Goal: Transaction & Acquisition: Book appointment/travel/reservation

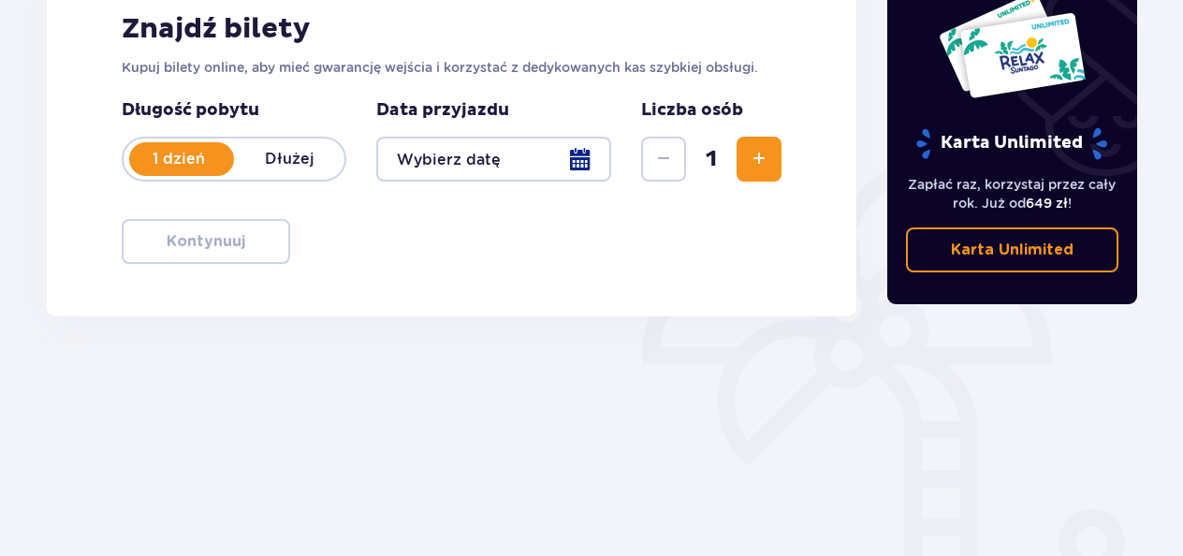
scroll to position [211, 0]
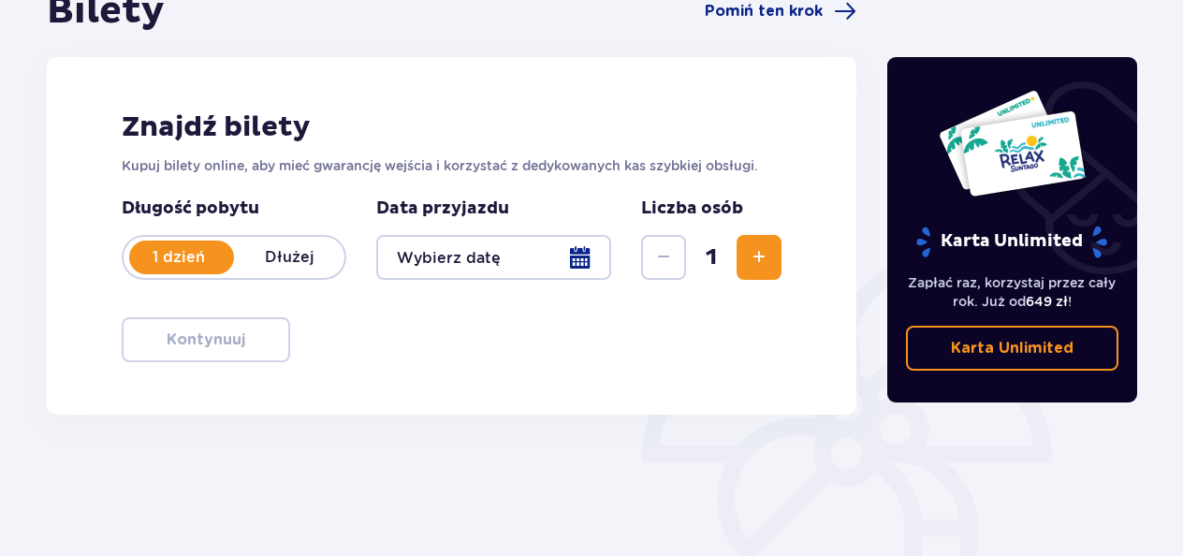
click at [526, 257] on div at bounding box center [493, 257] width 235 height 45
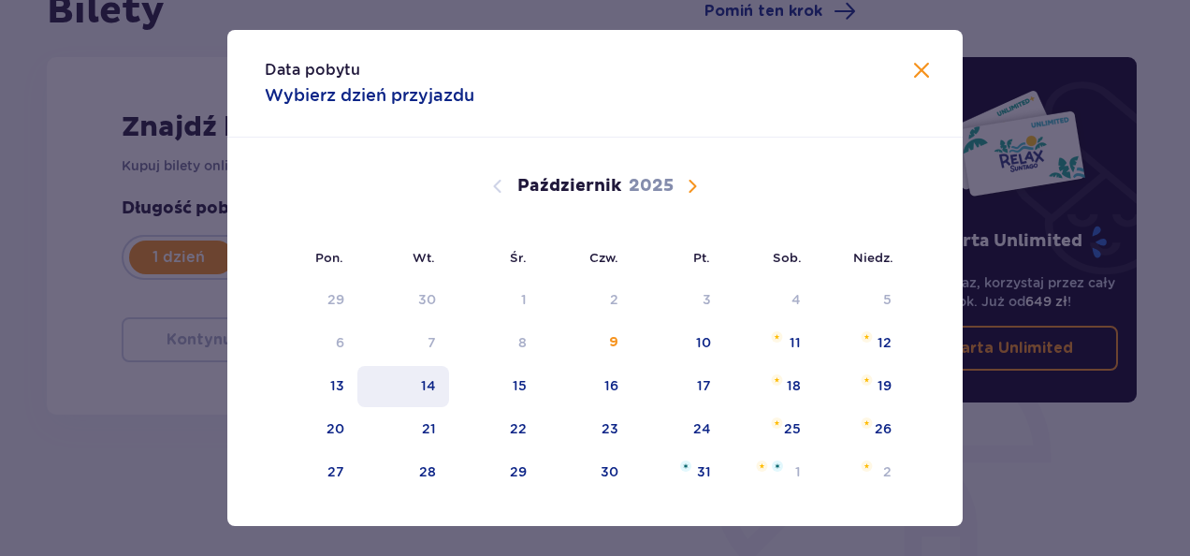
click at [429, 377] on div "14" at bounding box center [428, 385] width 15 height 19
type input "14.10.25"
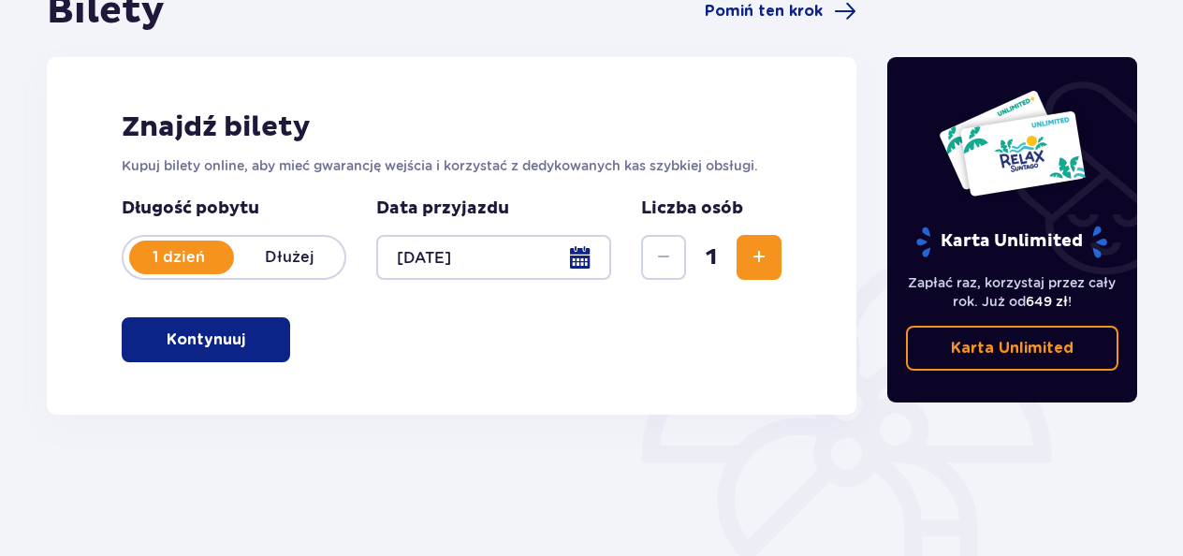
click at [200, 337] on p "Kontynuuj" at bounding box center [206, 339] width 79 height 21
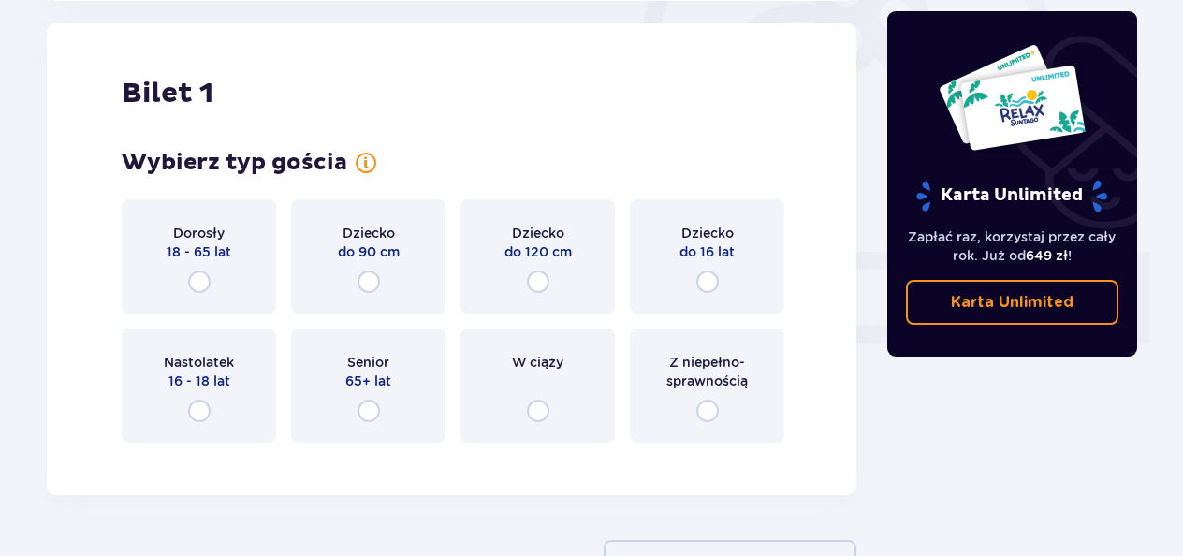
scroll to position [625, 0]
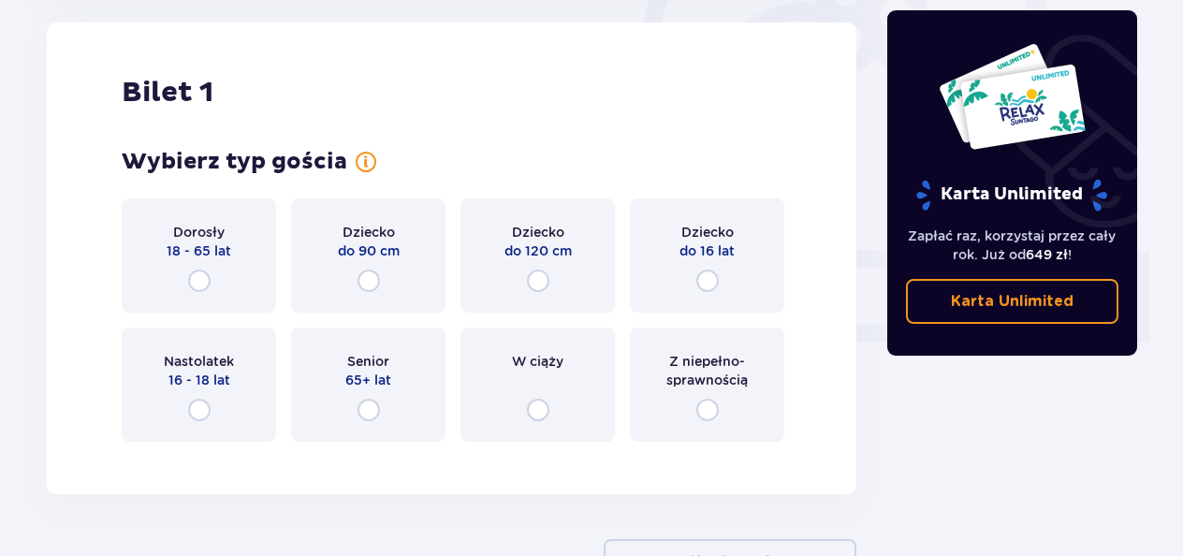
click at [197, 281] on input "radio" at bounding box center [199, 281] width 22 height 22
radio input "true"
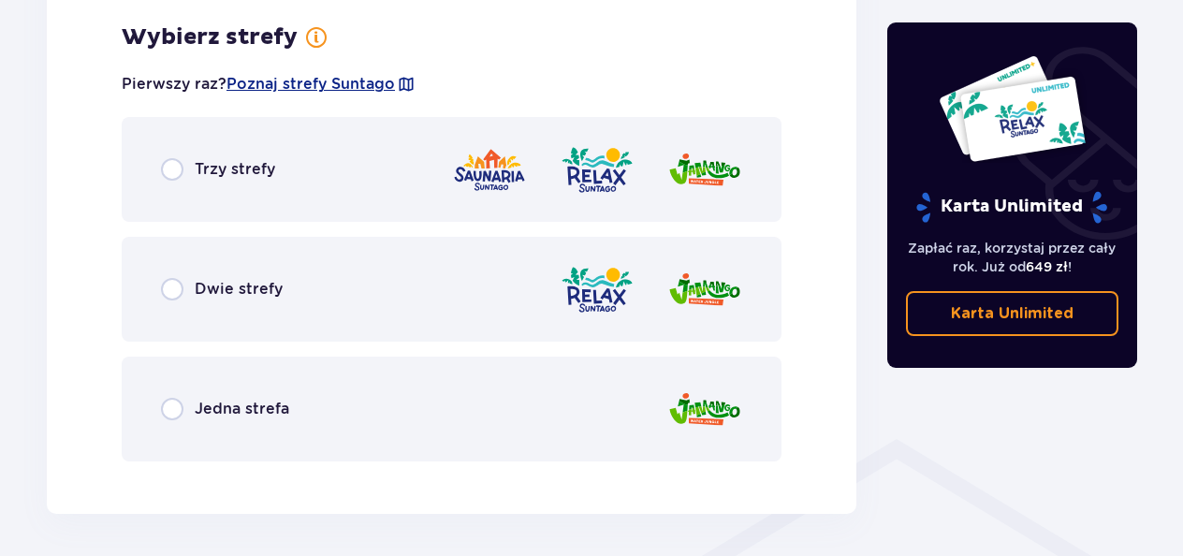
scroll to position [1082, 0]
click at [208, 414] on span "Jedna strefa" at bounding box center [242, 408] width 95 height 21
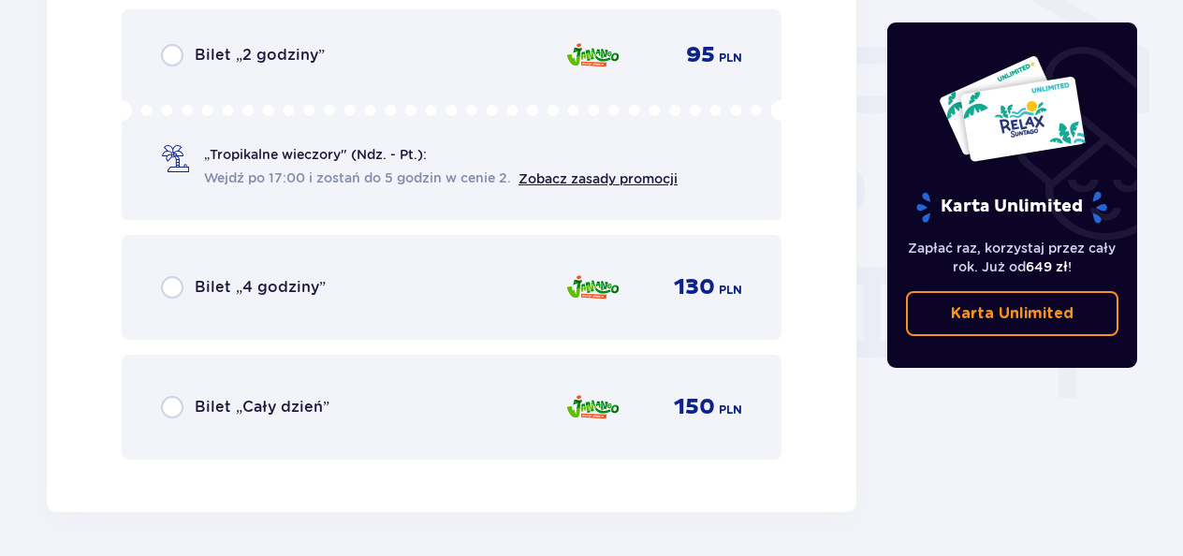
scroll to position [1651, 0]
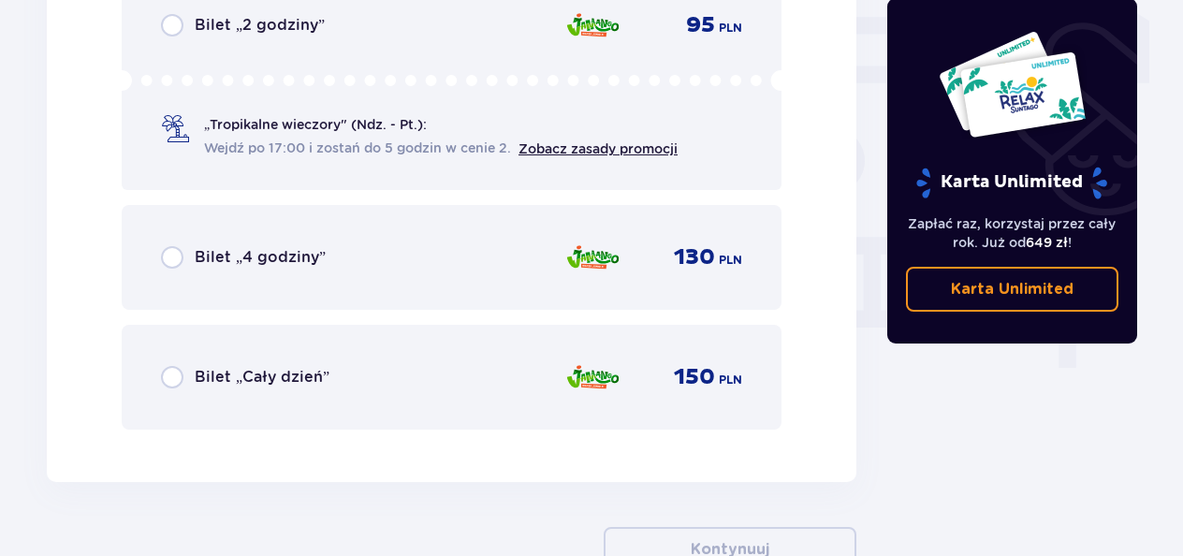
click at [217, 378] on span "Bilet „Cały dzień”" at bounding box center [262, 377] width 135 height 21
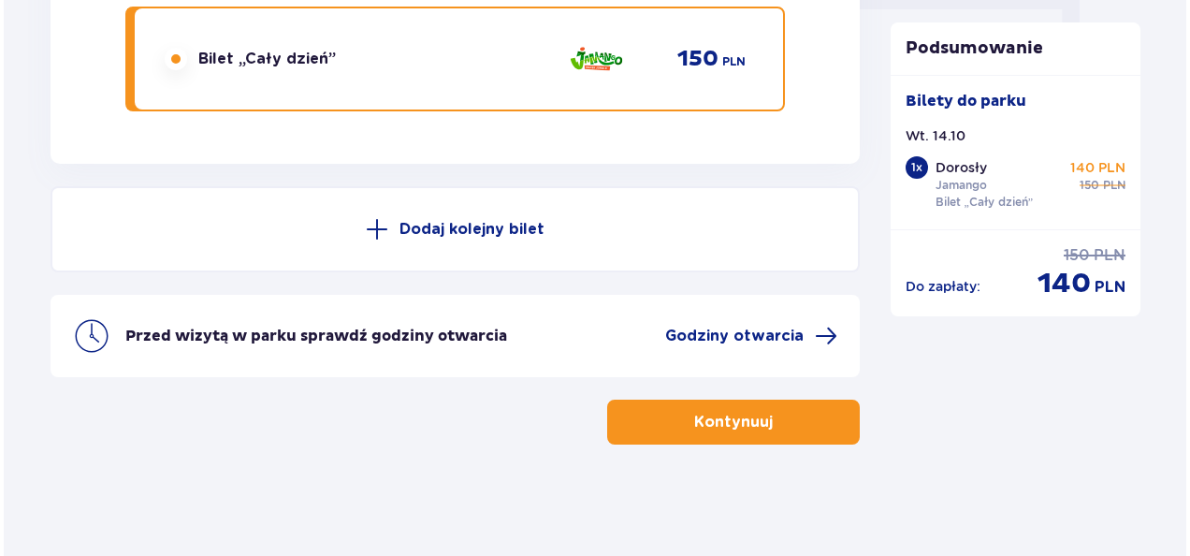
scroll to position [1970, 0]
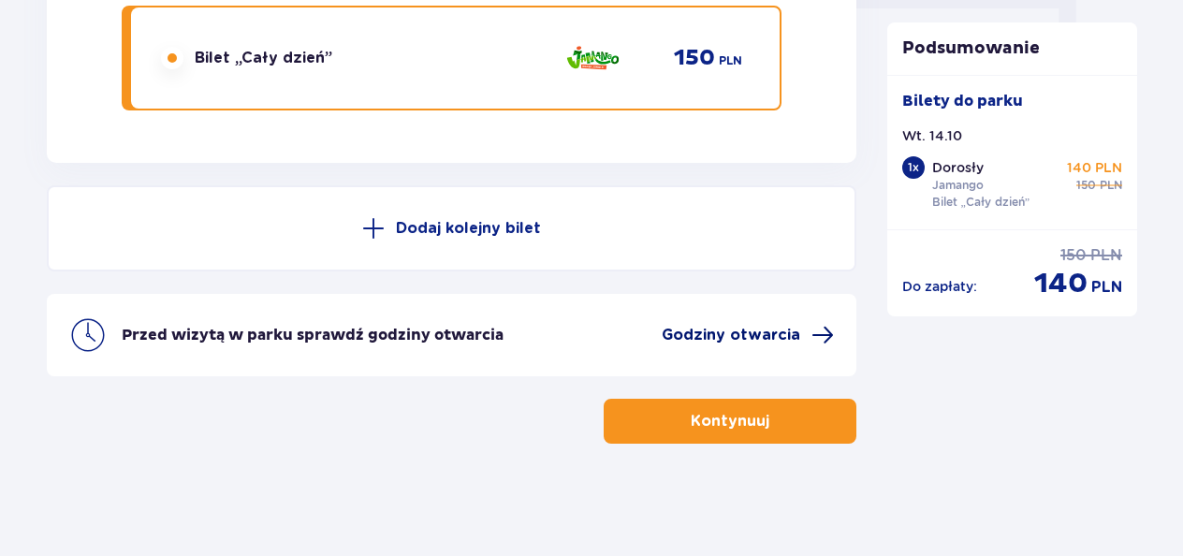
click at [709, 337] on span "Godziny otwarcia" at bounding box center [731, 335] width 139 height 21
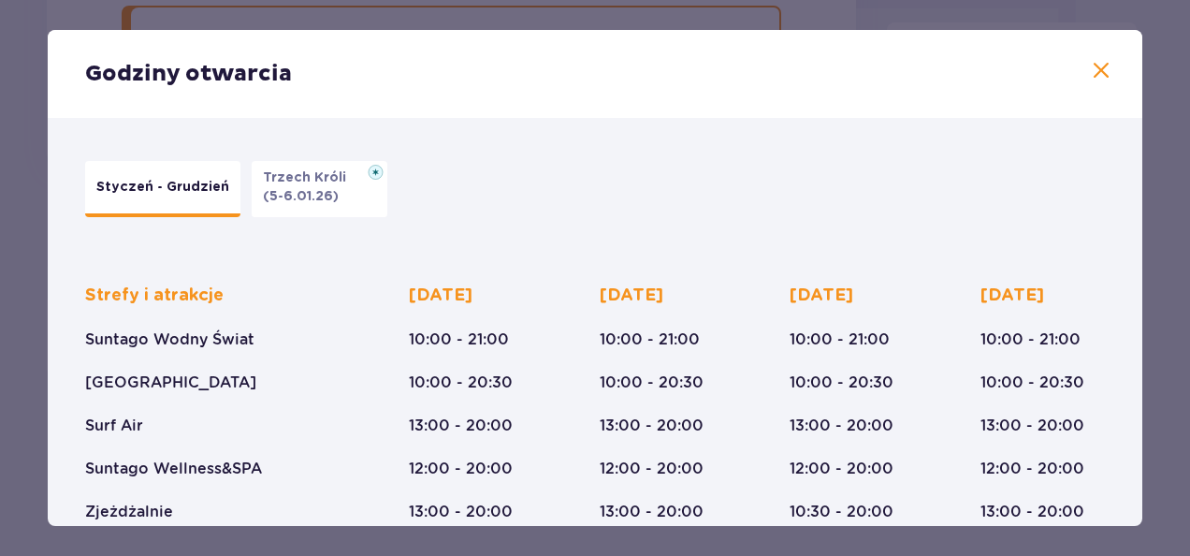
click at [292, 203] on p "(5-6.01.26)" at bounding box center [301, 196] width 76 height 19
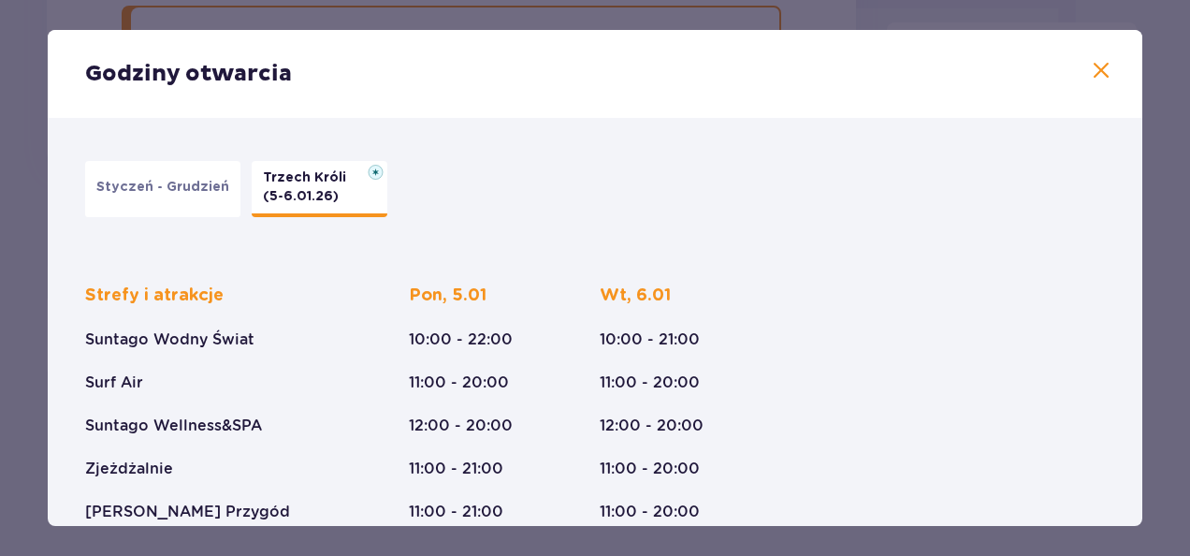
click at [179, 200] on button "Styczeń - Grudzień" at bounding box center [162, 189] width 155 height 56
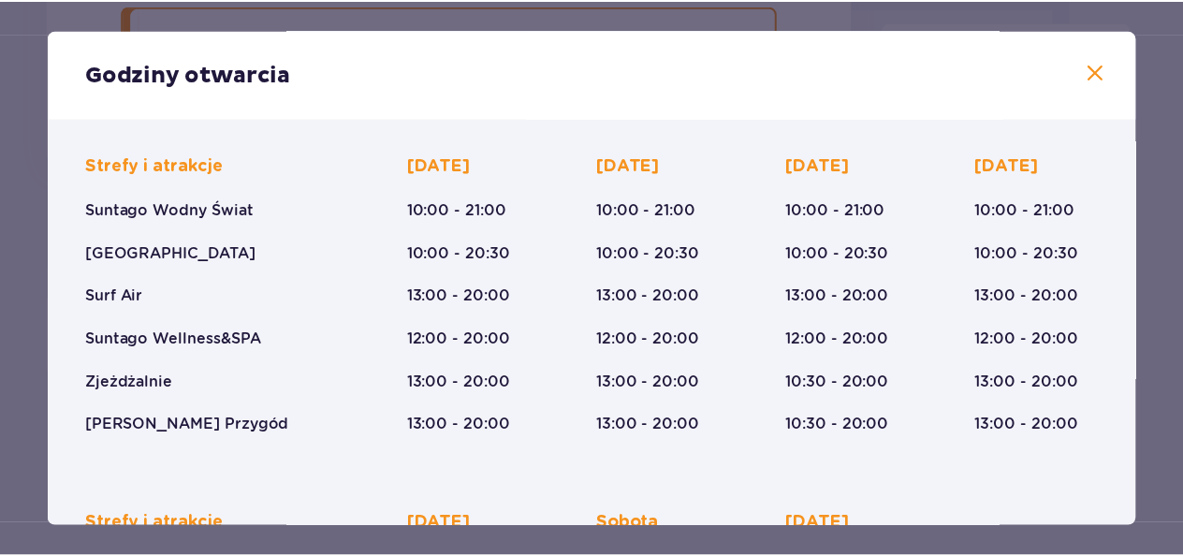
scroll to position [60, 0]
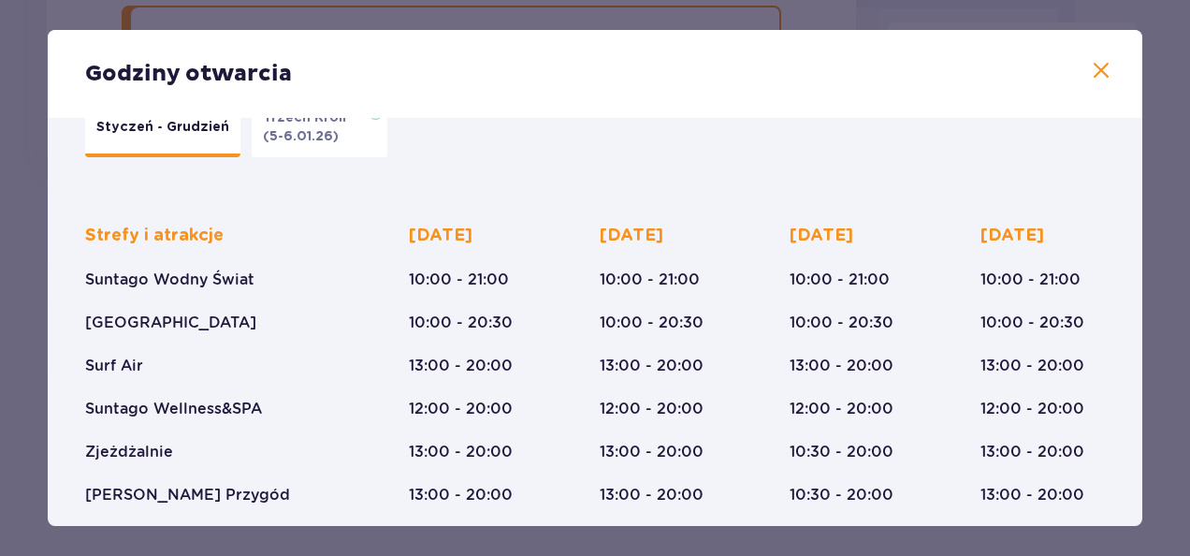
click at [1091, 69] on span at bounding box center [1101, 71] width 22 height 22
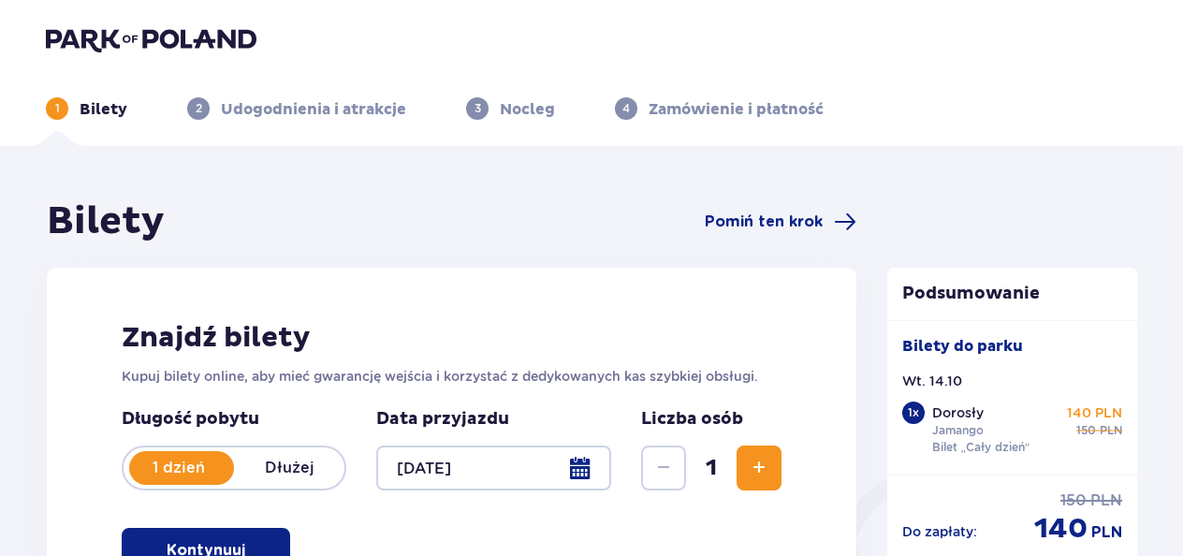
click at [103, 38] on img at bounding box center [151, 39] width 211 height 26
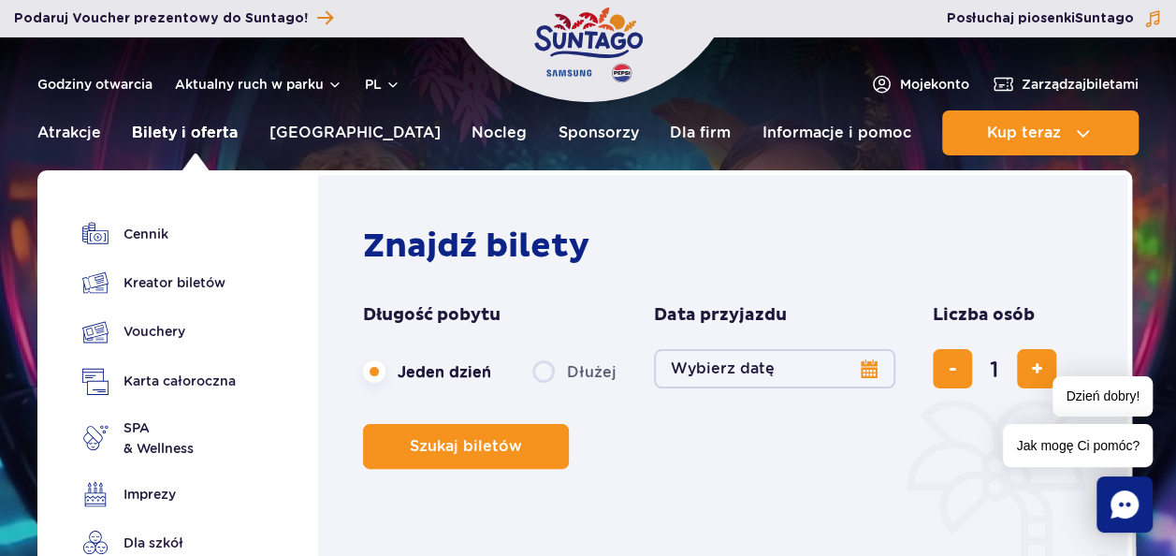
click at [238, 128] on link "Bilety i oferta" at bounding box center [185, 132] width 106 height 45
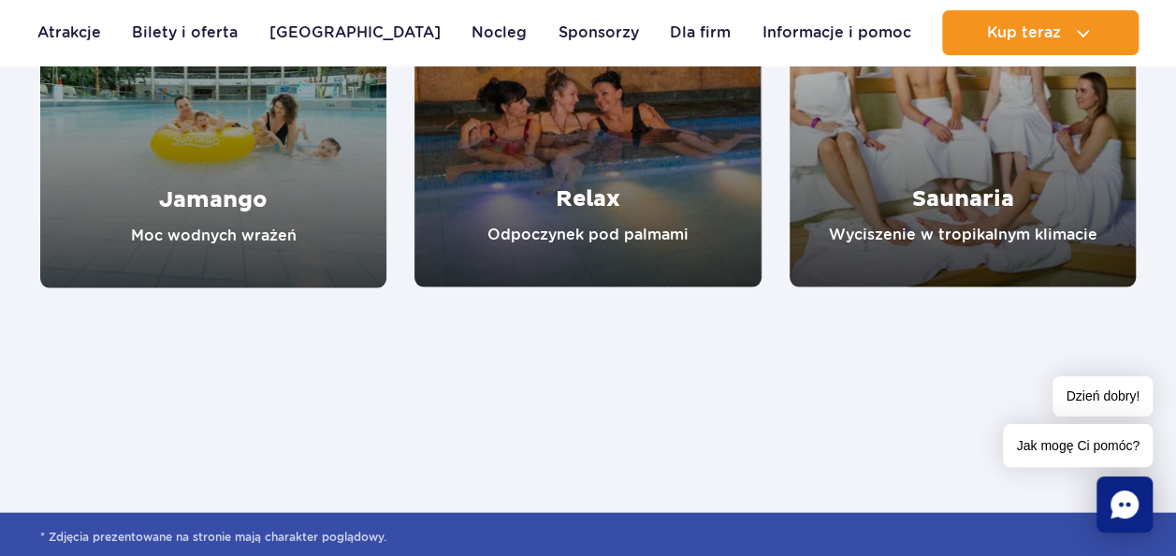
scroll to position [1872, 0]
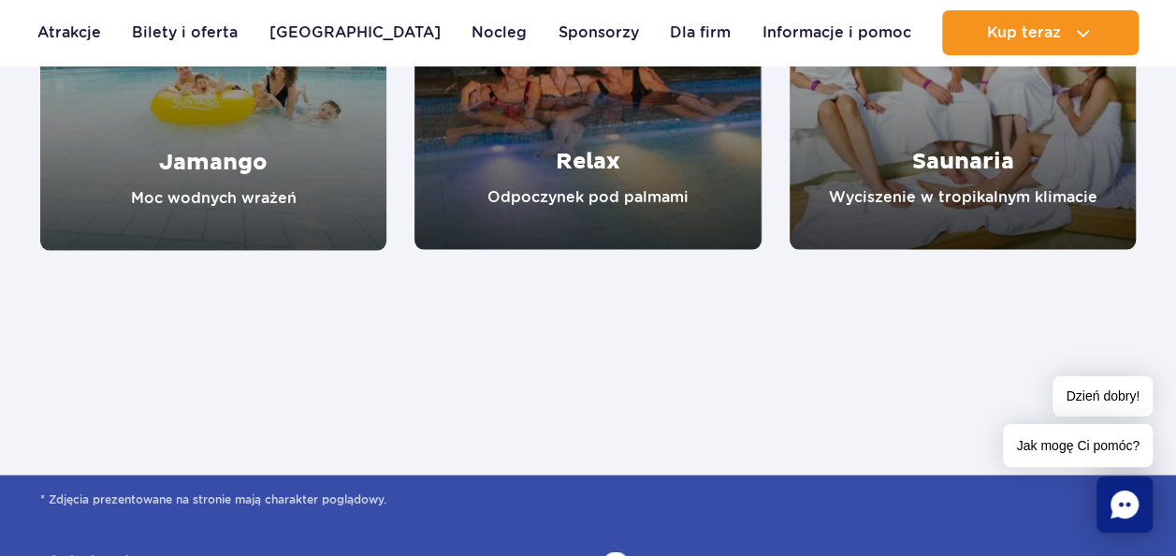
click at [243, 128] on link "Jamango" at bounding box center [213, 77] width 346 height 347
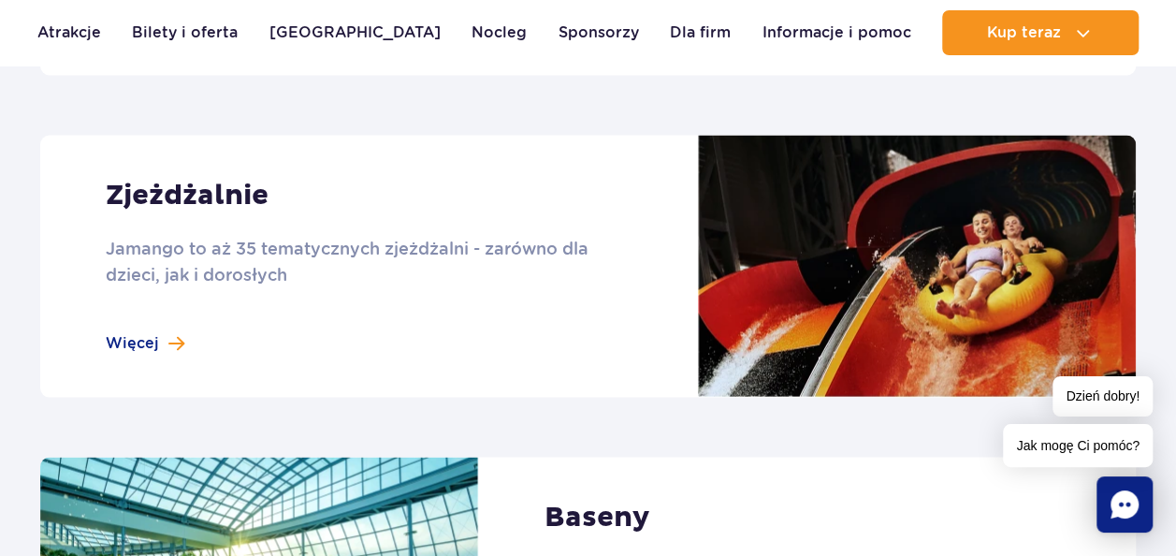
scroll to position [1497, 0]
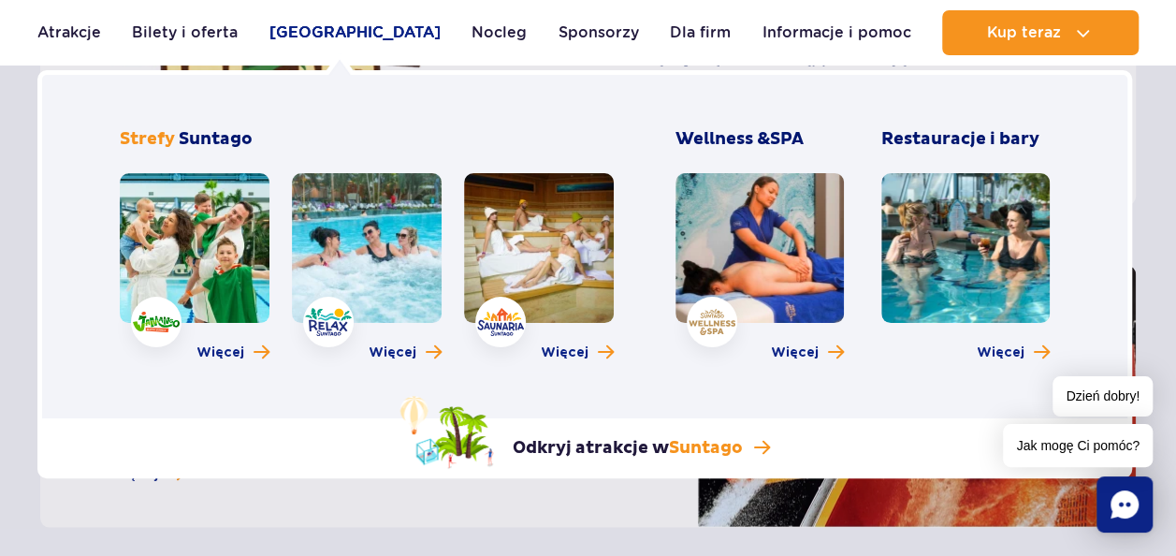
click at [324, 31] on link "[GEOGRAPHIC_DATA]" at bounding box center [355, 32] width 171 height 45
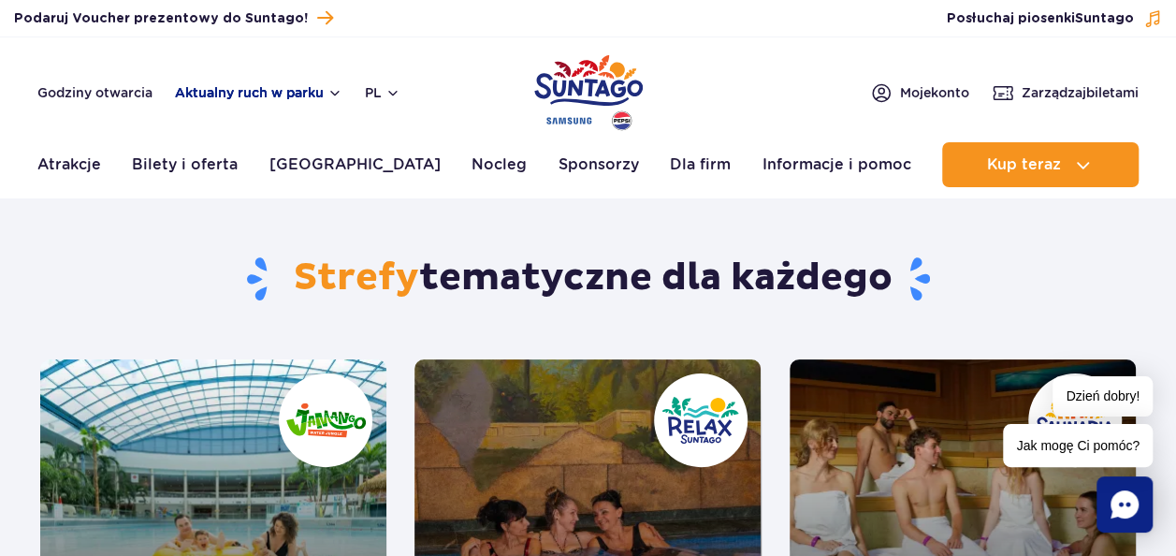
click at [236, 92] on button "Aktualny ruch w parku" at bounding box center [259, 92] width 168 height 15
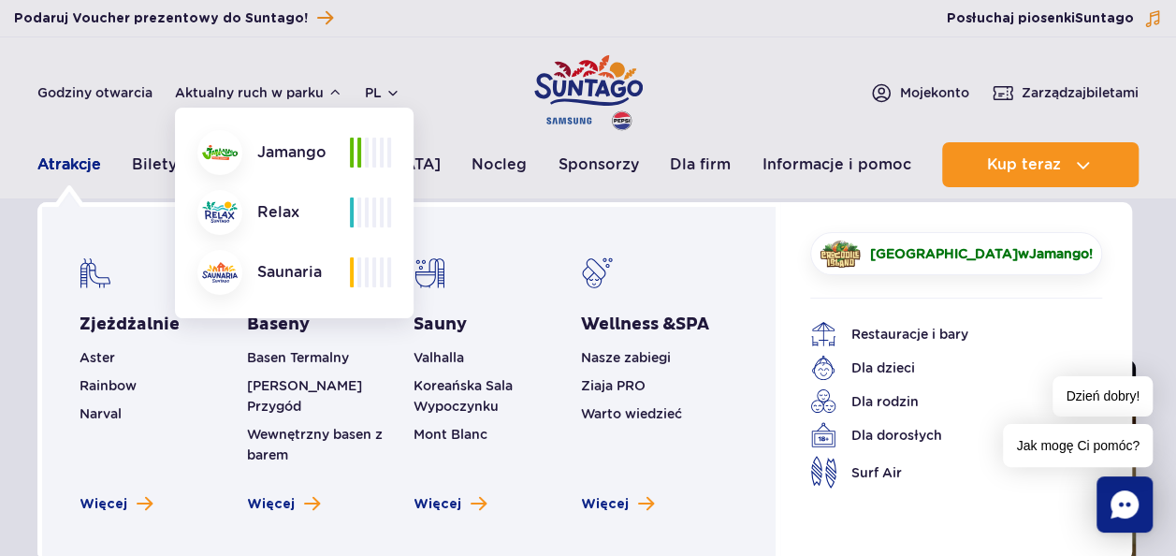
click at [73, 159] on link "Atrakcje" at bounding box center [69, 164] width 64 height 45
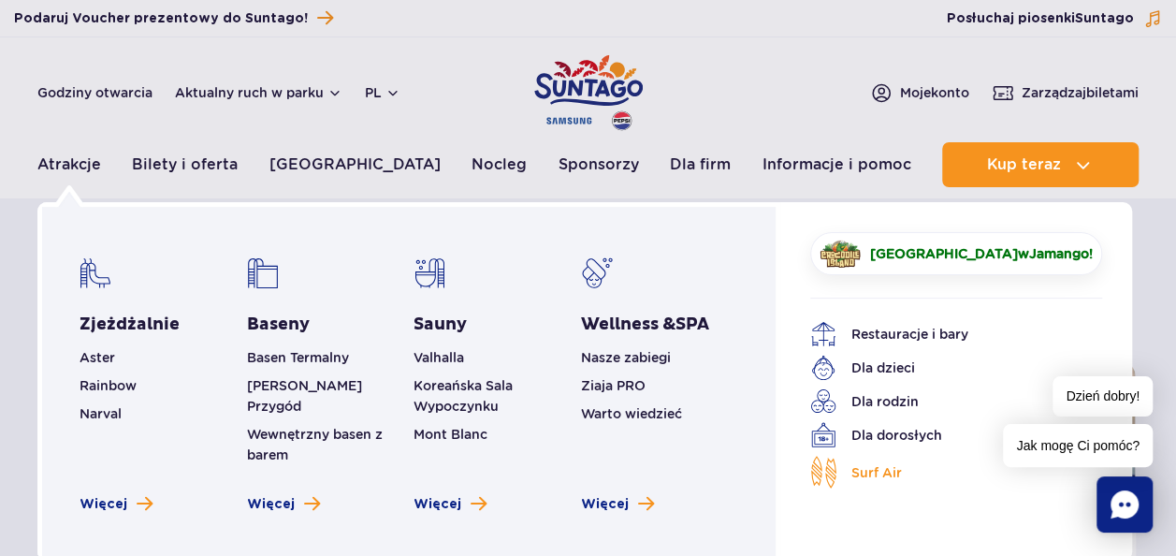
click at [857, 472] on span "Surf Air" at bounding box center [877, 472] width 51 height 21
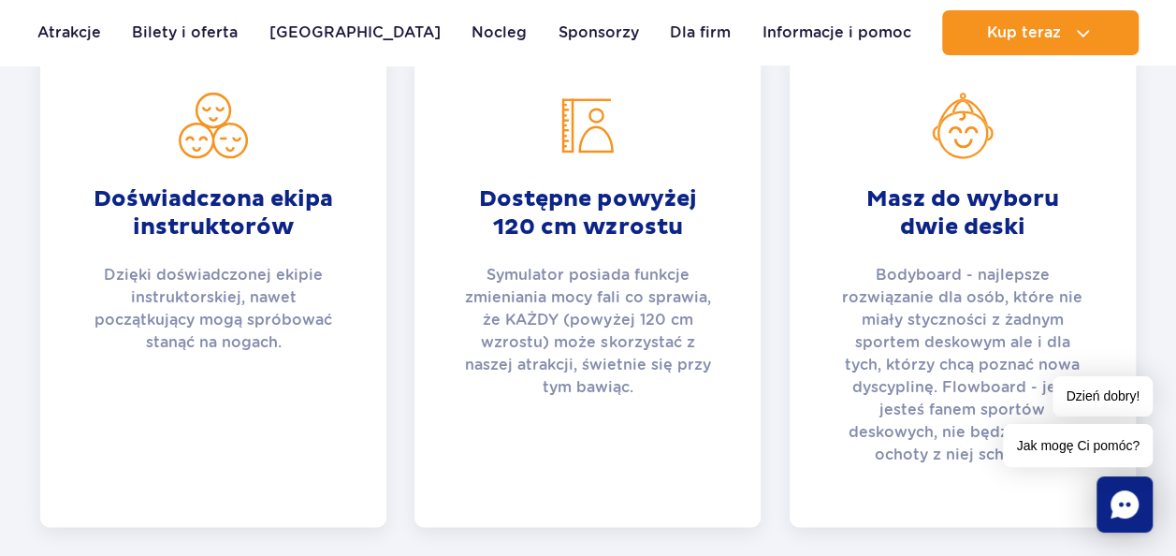
scroll to position [936, 0]
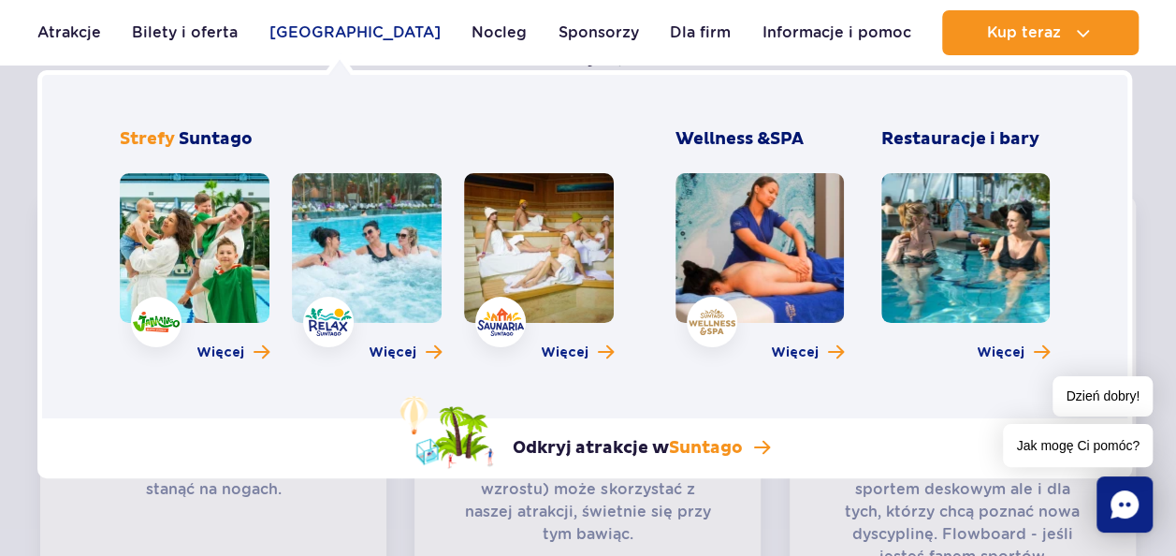
click at [347, 15] on link "[GEOGRAPHIC_DATA]" at bounding box center [355, 32] width 171 height 45
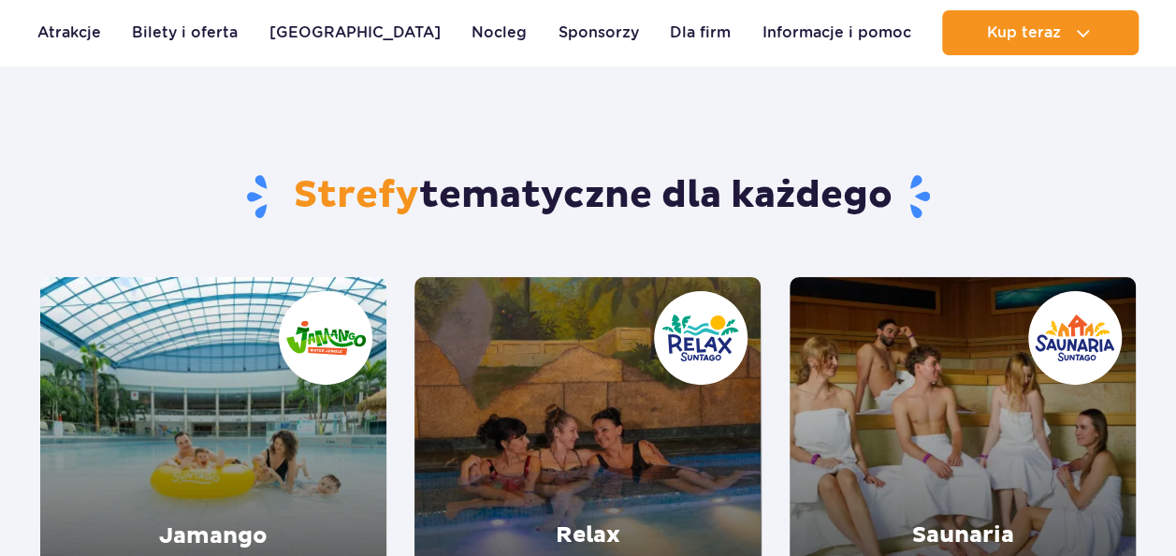
scroll to position [187, 0]
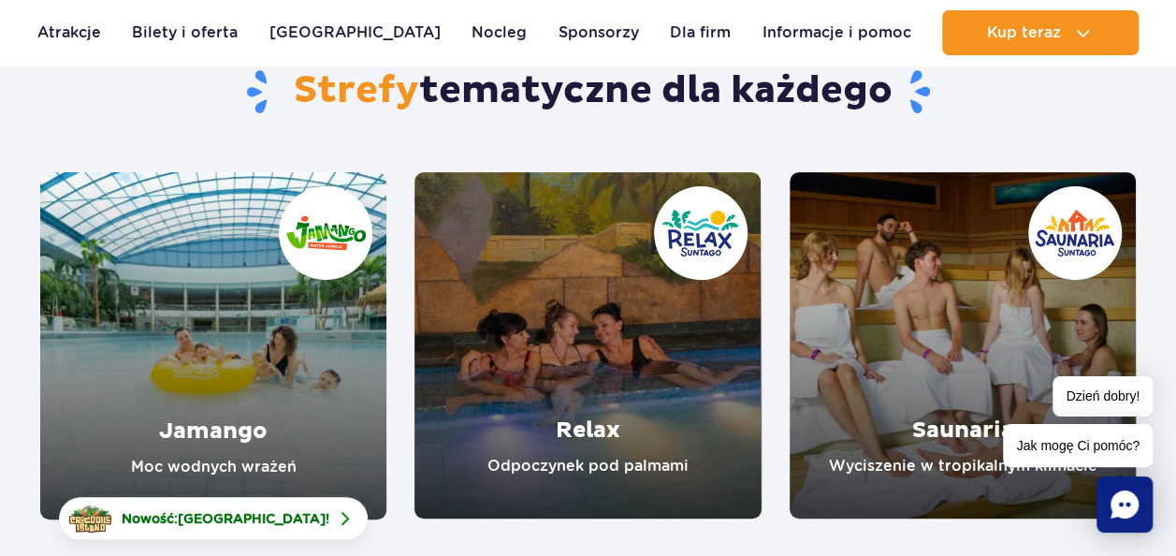
click at [293, 352] on link "Jamango" at bounding box center [213, 345] width 346 height 347
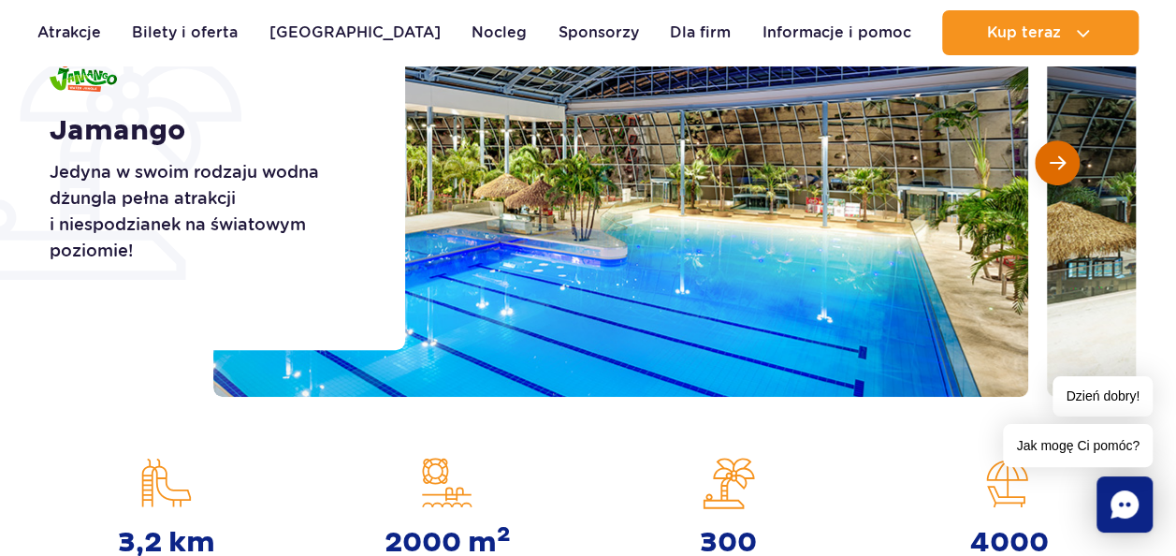
click at [1068, 160] on button "Następny slajd" at bounding box center [1057, 162] width 45 height 45
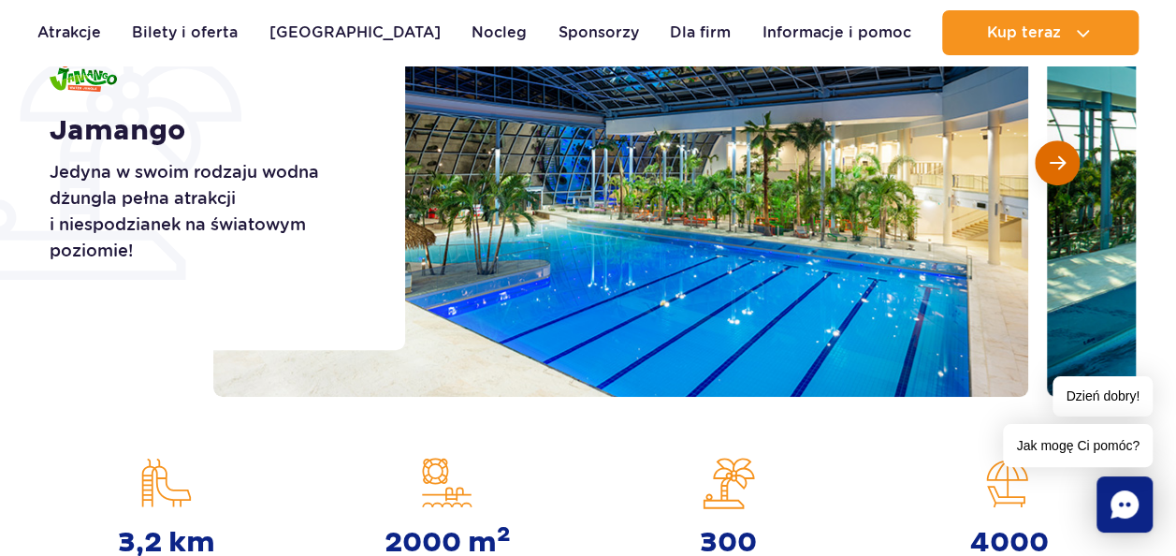
click at [1067, 161] on button "Następny slajd" at bounding box center [1057, 162] width 45 height 45
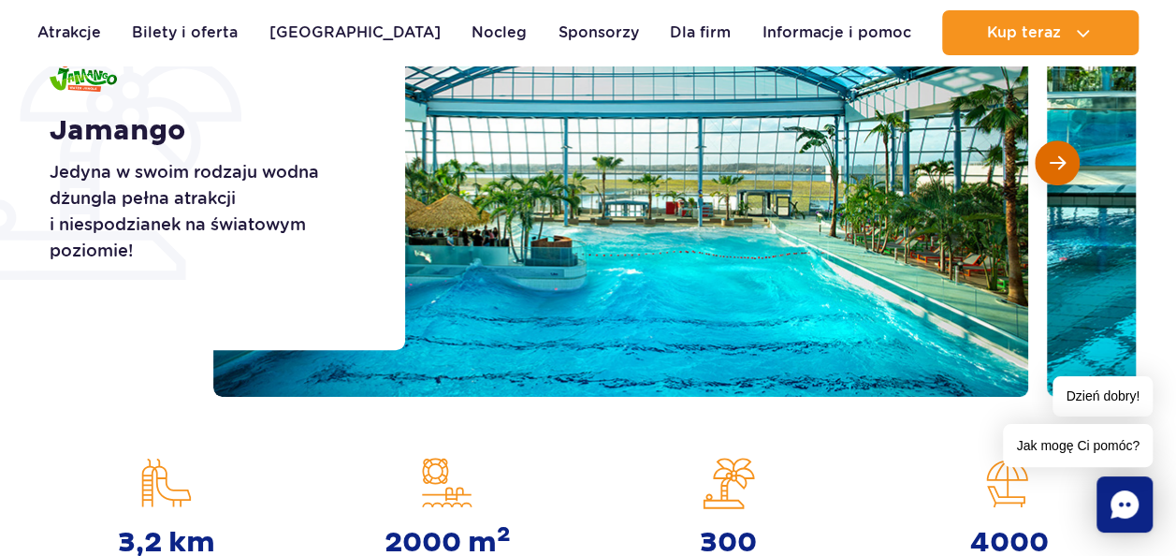
click at [1067, 161] on button "Następny slajd" at bounding box center [1057, 162] width 45 height 45
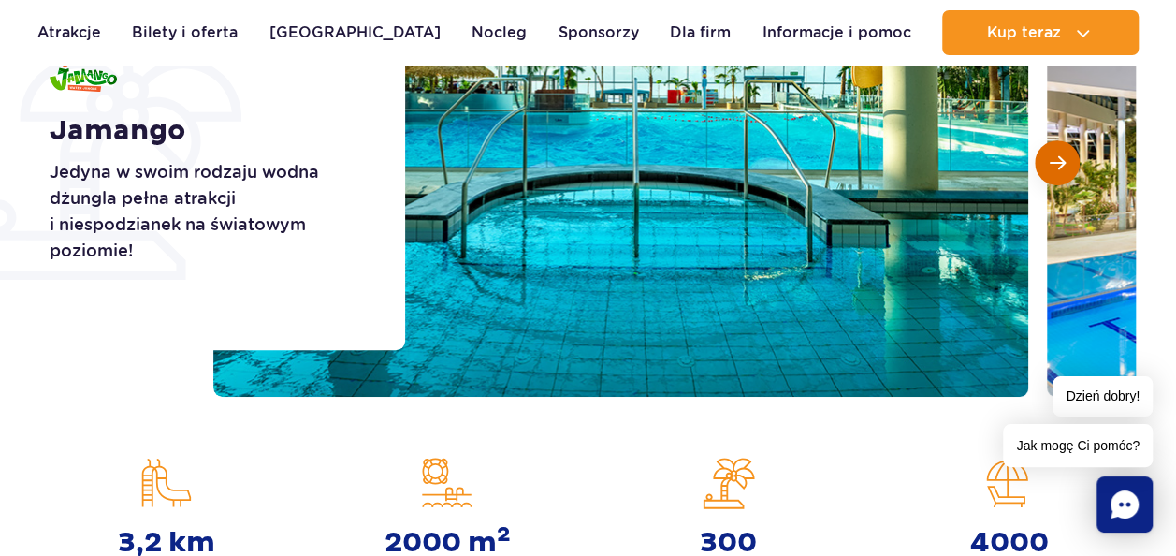
click at [1067, 161] on button "Następny slajd" at bounding box center [1057, 162] width 45 height 45
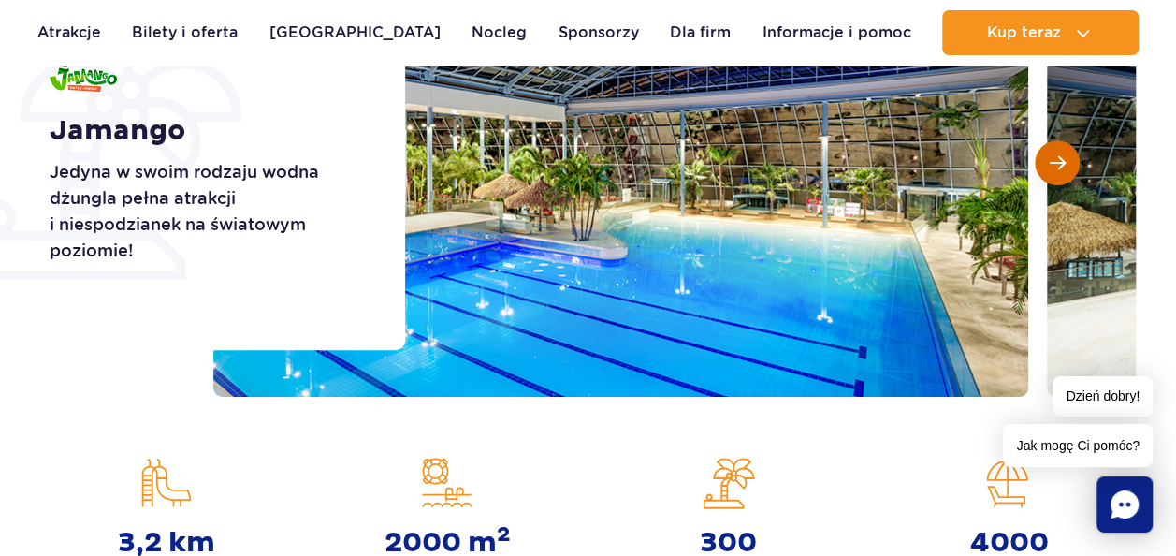
click at [1067, 161] on button "Następny slajd" at bounding box center [1057, 162] width 45 height 45
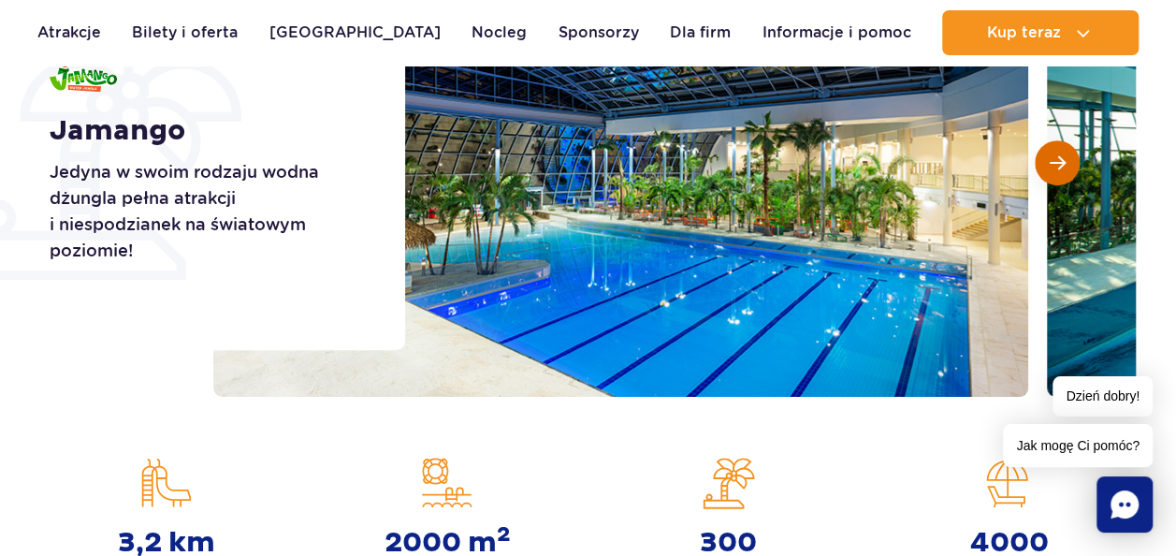
click at [1067, 161] on button "Następny slajd" at bounding box center [1057, 162] width 45 height 45
